Goal: Task Accomplishment & Management: Manage account settings

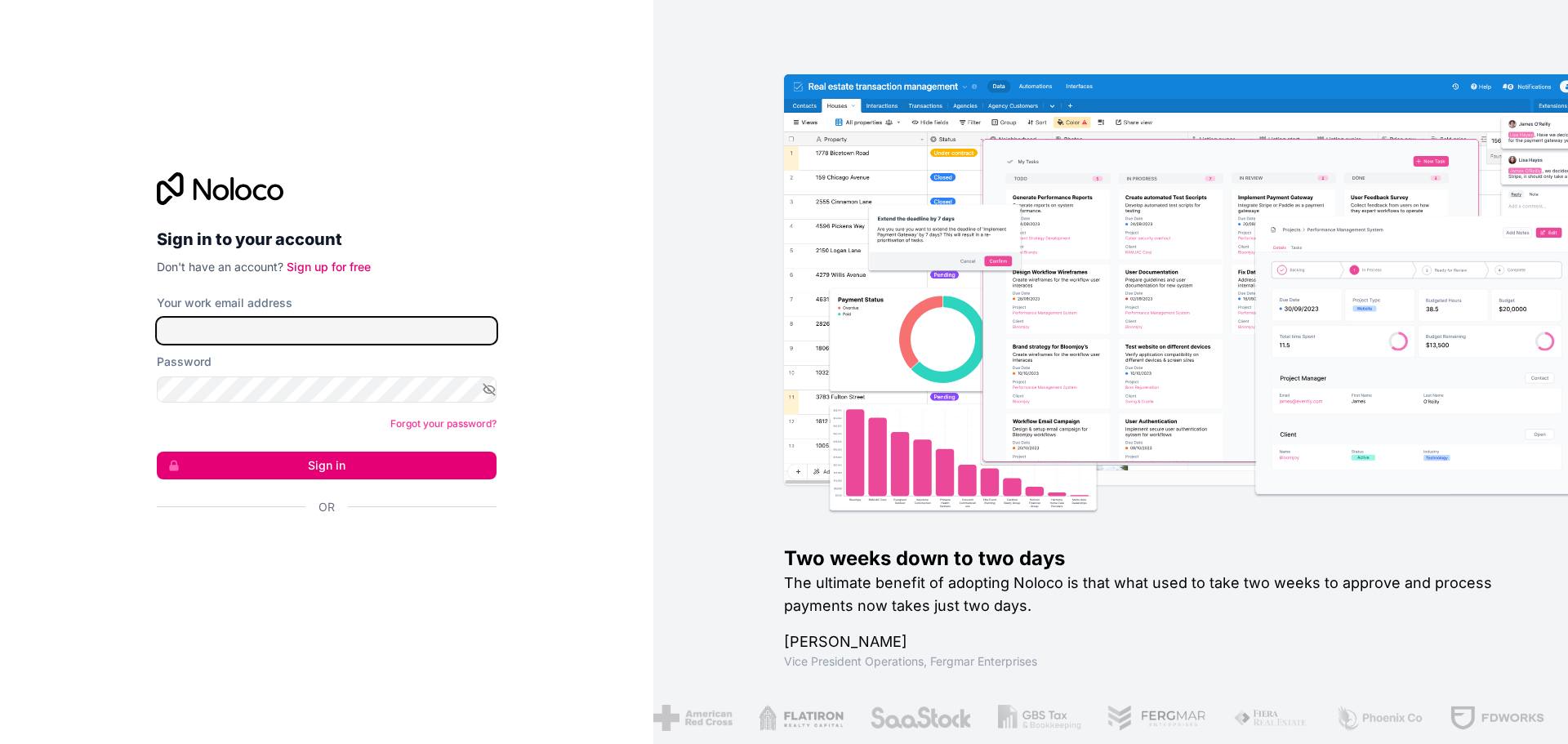
type input "**********"
click at [306, 455] on button "Sign in" at bounding box center [326, 465] width 340 height 27
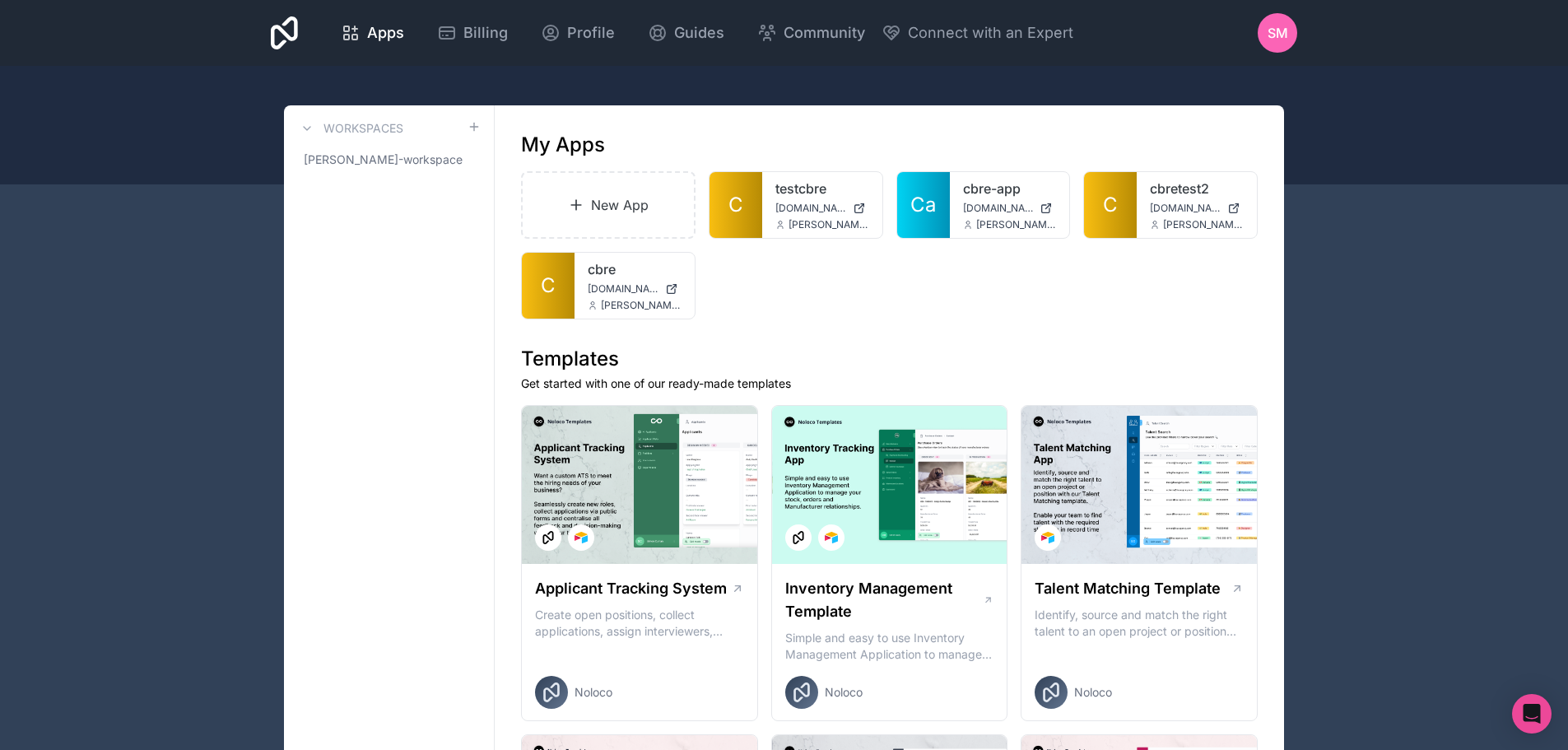
click at [1287, 21] on div "SM" at bounding box center [1277, 32] width 40 height 40
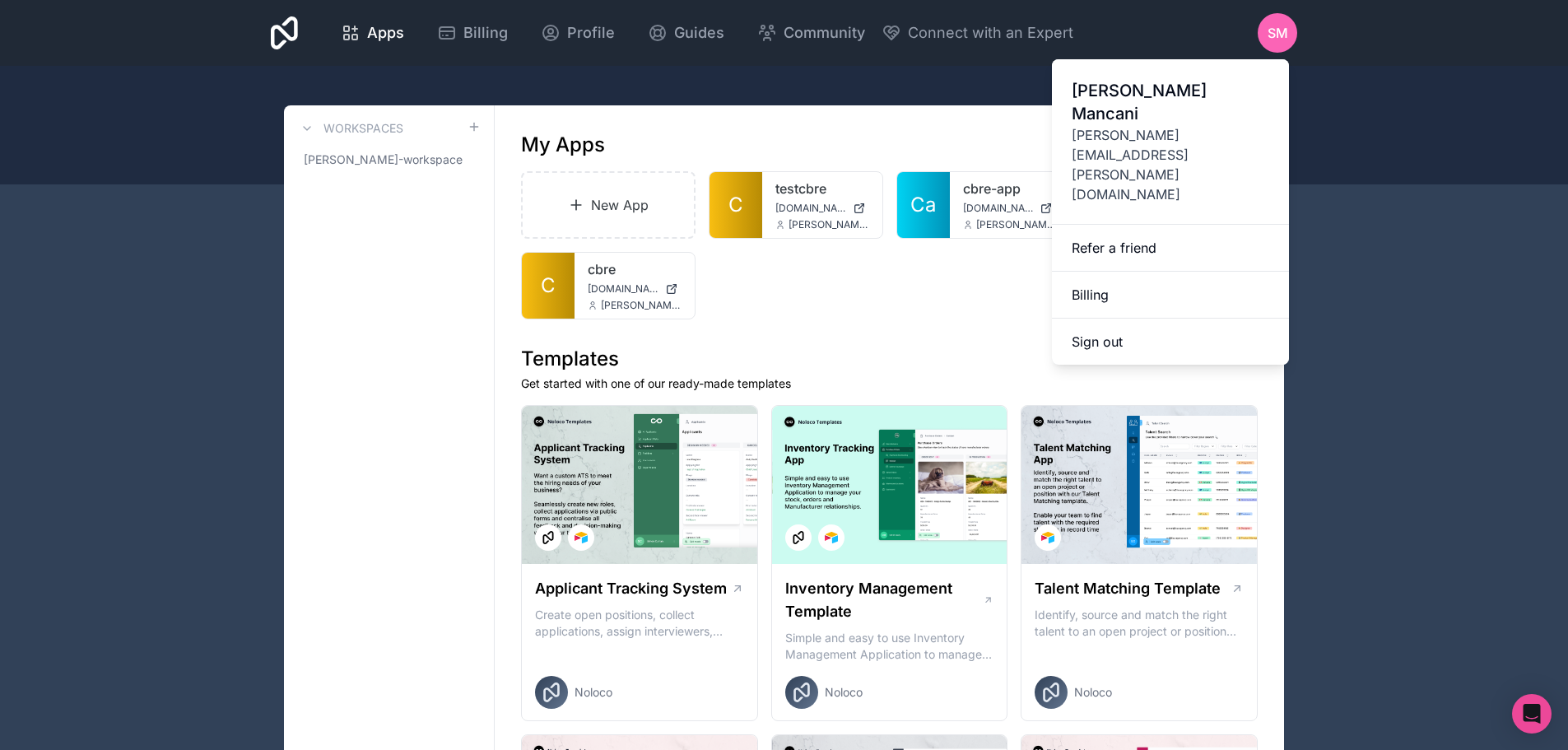
click at [1115, 272] on link "Billing" at bounding box center [1170, 295] width 237 height 47
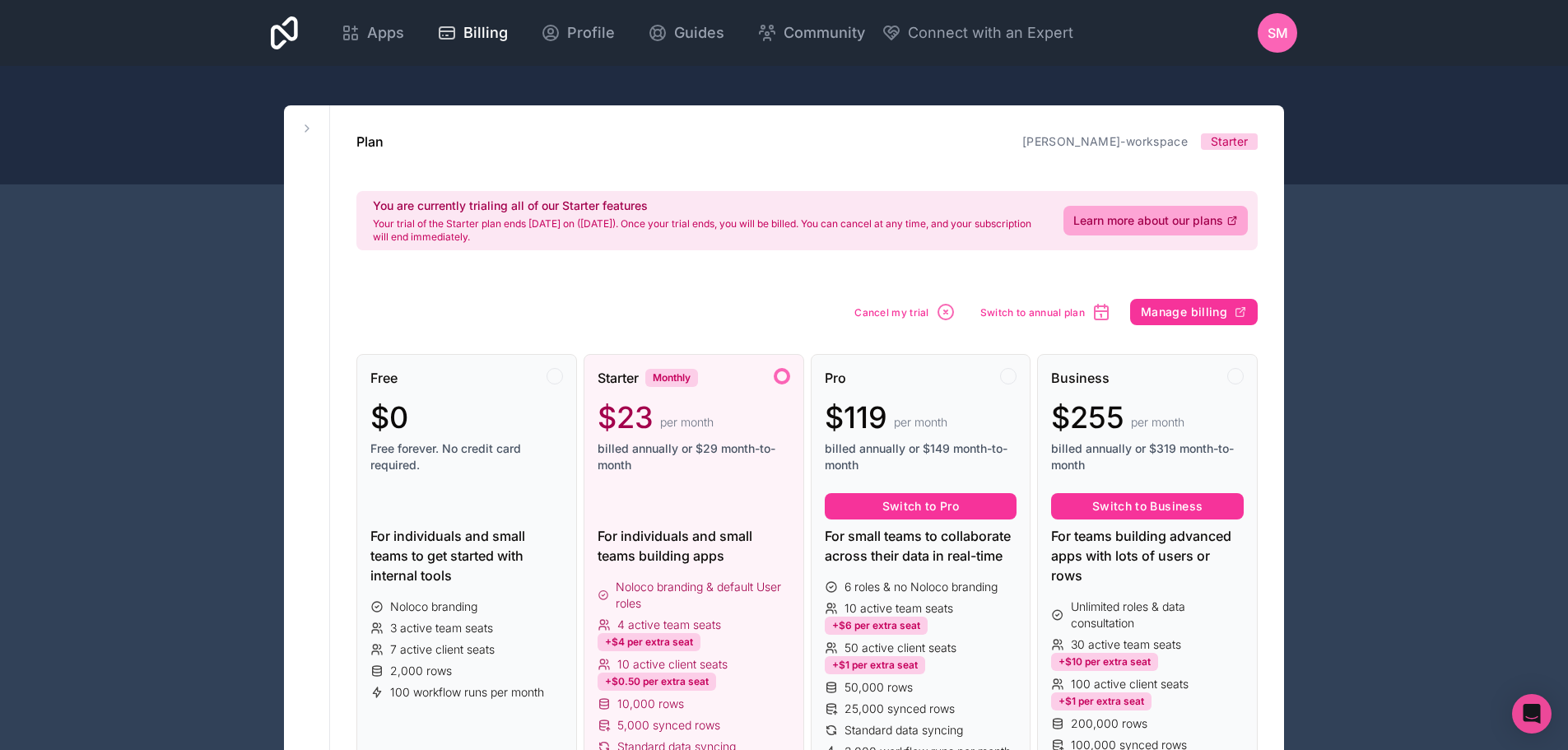
click at [1285, 40] on span "SM" at bounding box center [1278, 32] width 20 height 19
click at [671, 133] on div "Plan [PERSON_NAME]-workspace Starter" at bounding box center [807, 141] width 901 height 19
click at [311, 134] on icon at bounding box center [307, 128] width 13 height 13
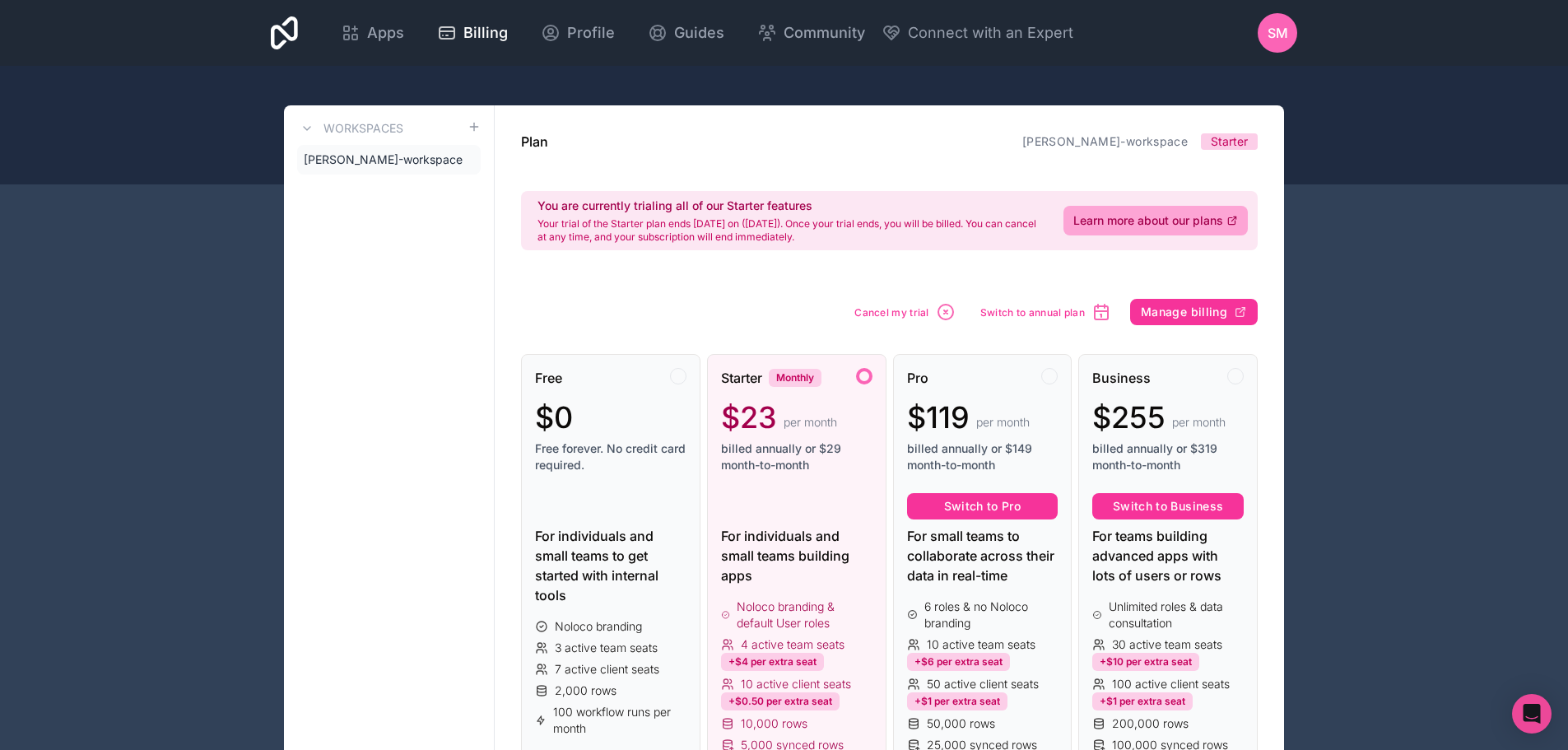
click at [368, 163] on span "[PERSON_NAME]-workspace" at bounding box center [383, 160] width 159 height 17
click at [399, 29] on span "Apps" at bounding box center [386, 32] width 37 height 23
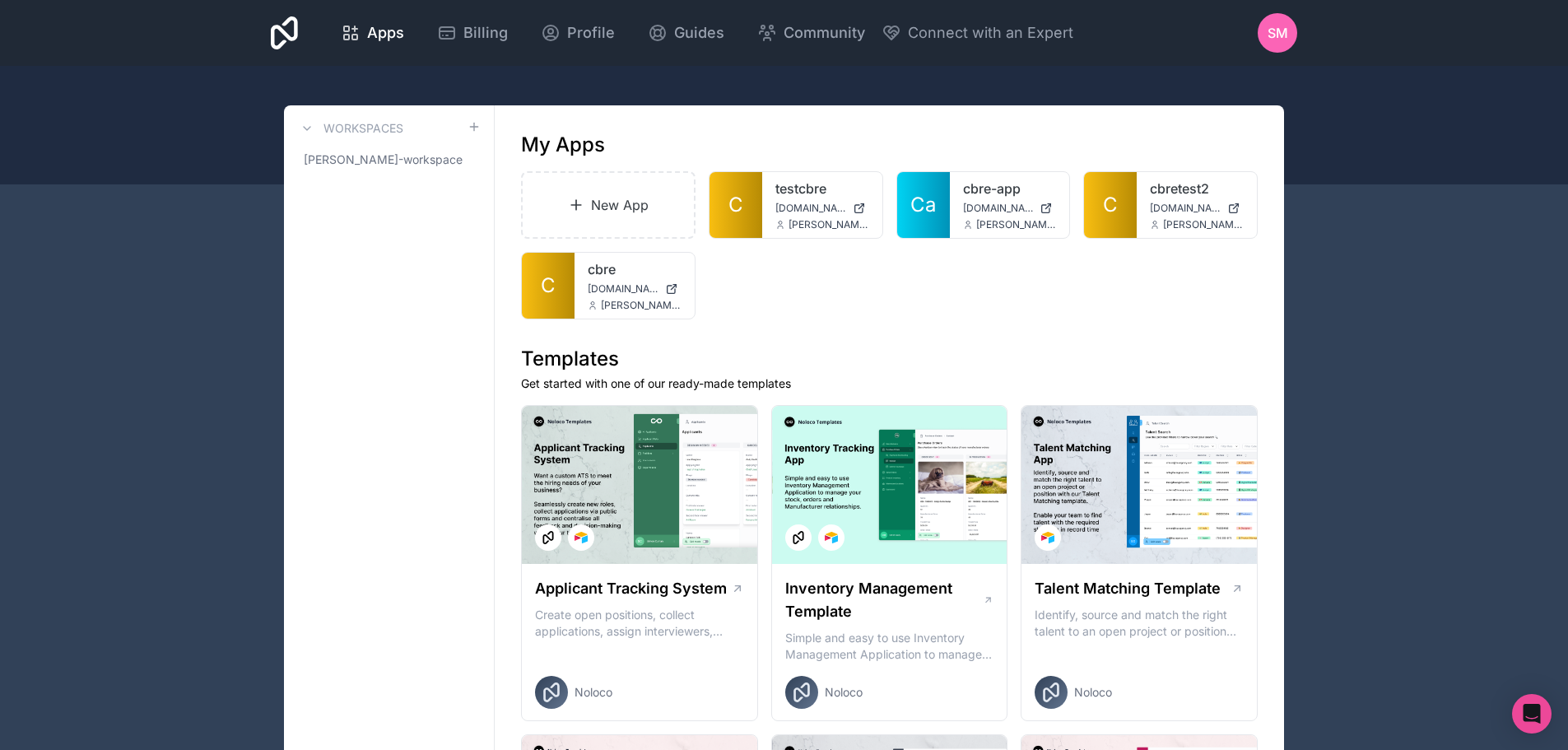
click at [810, 208] on span "[DOMAIN_NAME]" at bounding box center [811, 208] width 71 height 13
